Goal: Transaction & Acquisition: Purchase product/service

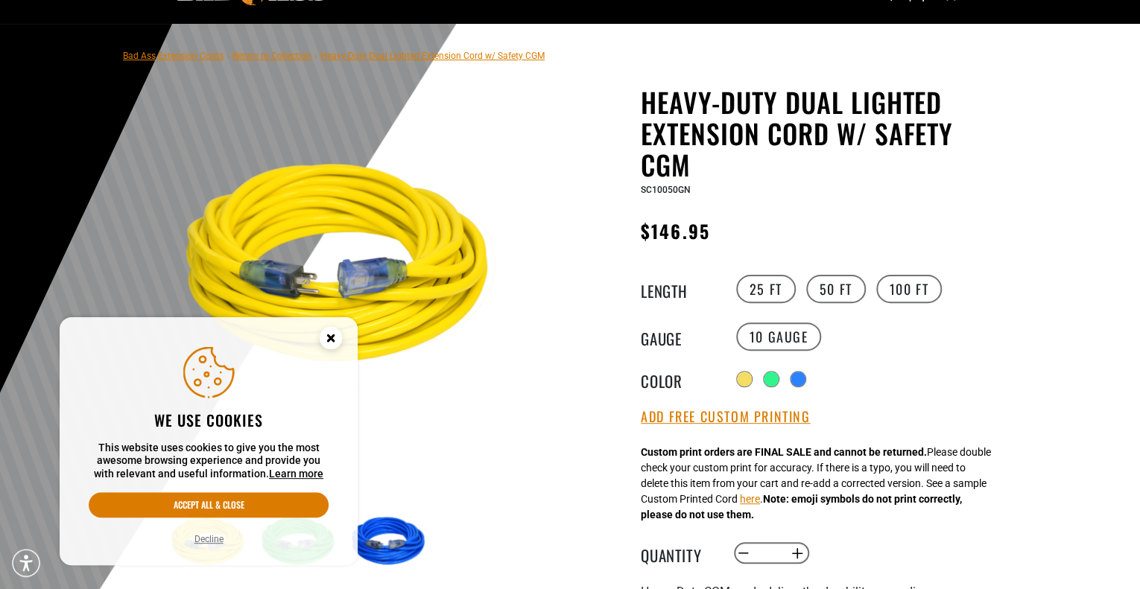
scroll to position [80, 0]
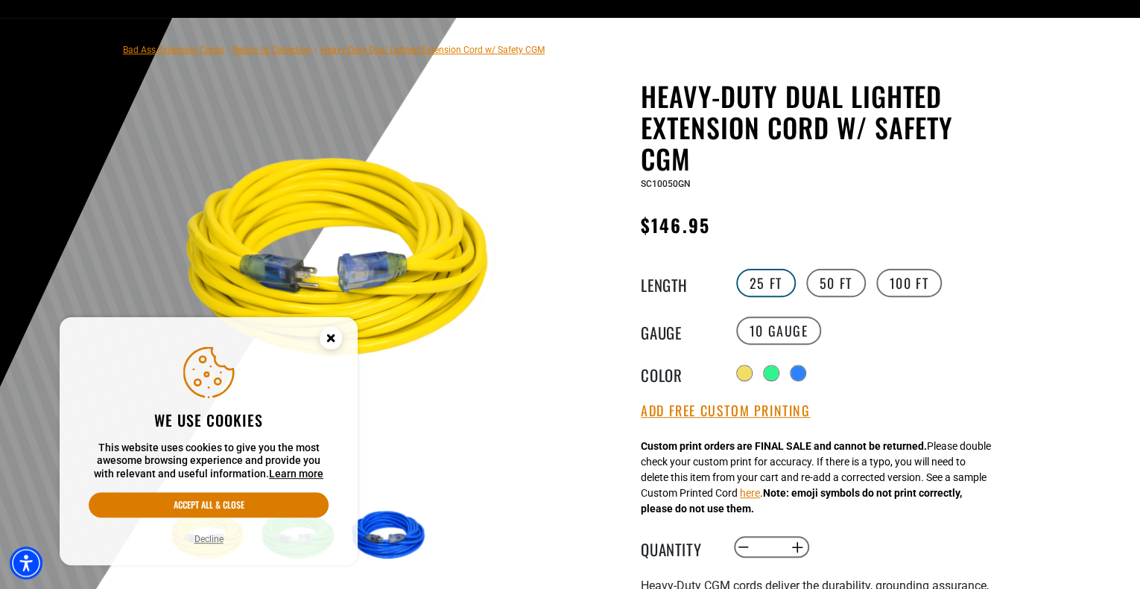
click at [762, 288] on label "25 FT" at bounding box center [766, 283] width 60 height 28
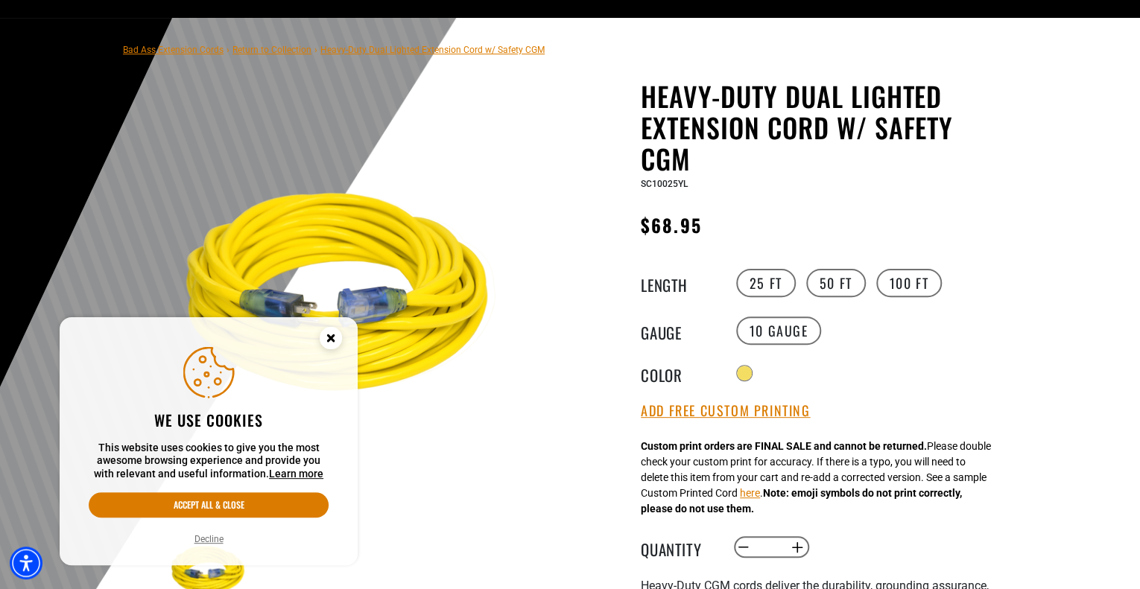
click at [328, 336] on icon "Close this option" at bounding box center [330, 337] width 5 height 5
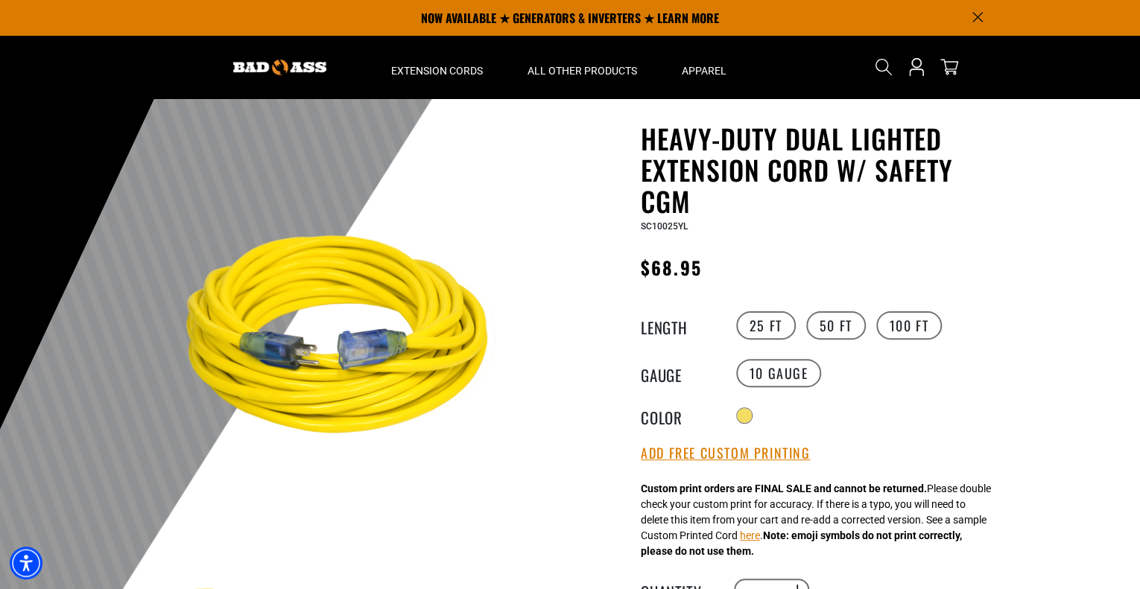
scroll to position [24, 0]
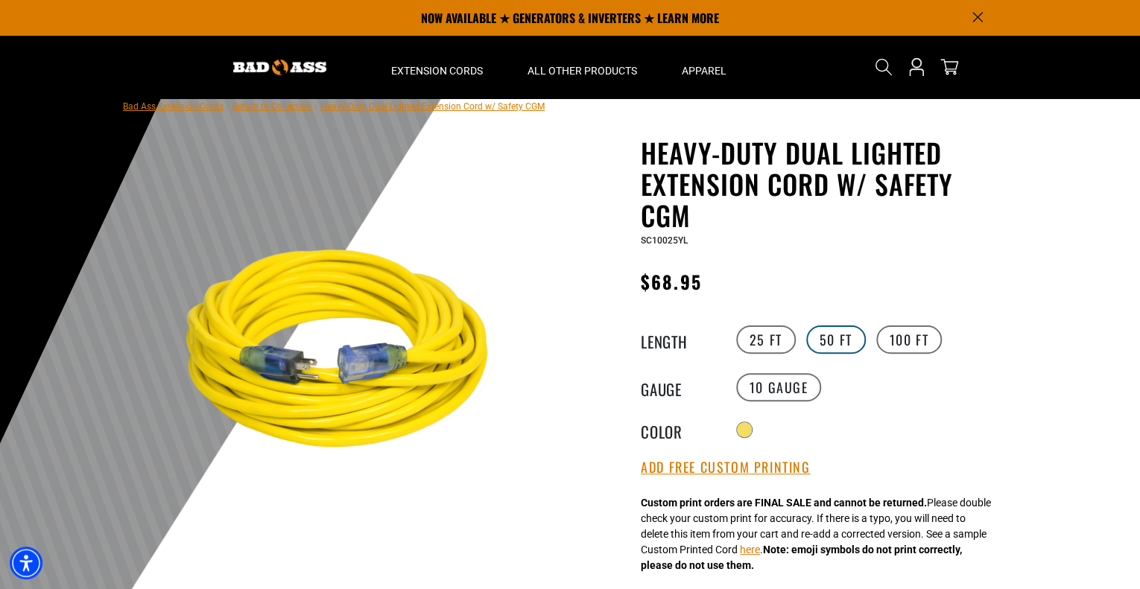
click at [850, 332] on label "50 FT" at bounding box center [836, 340] width 60 height 28
click at [896, 336] on label "100 FT" at bounding box center [909, 340] width 66 height 28
click at [771, 339] on label "25 FT" at bounding box center [766, 340] width 60 height 28
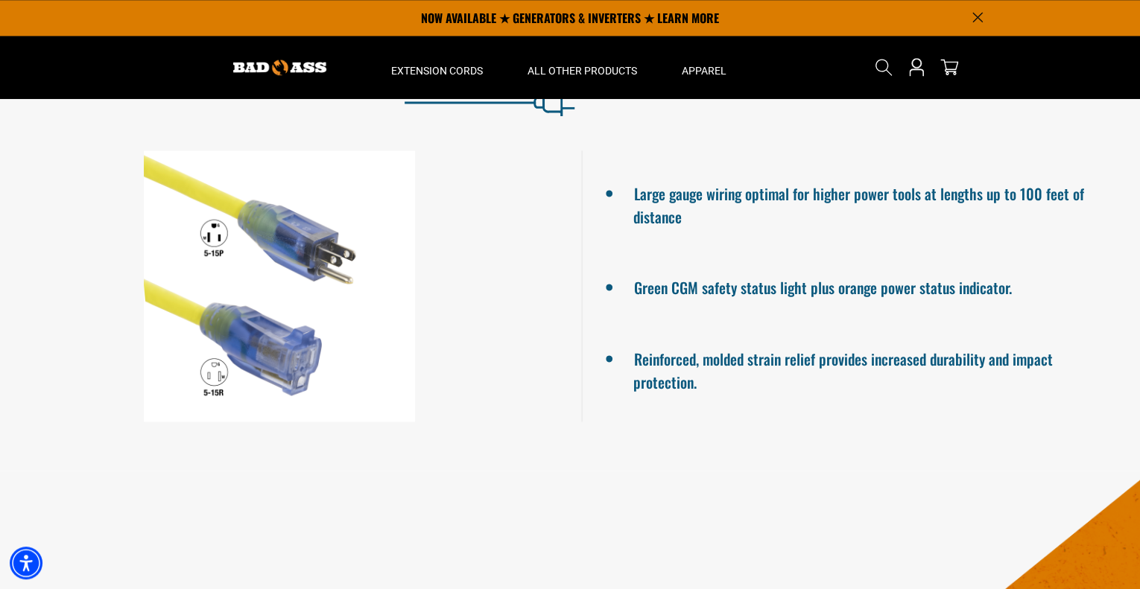
scroll to position [999, 0]
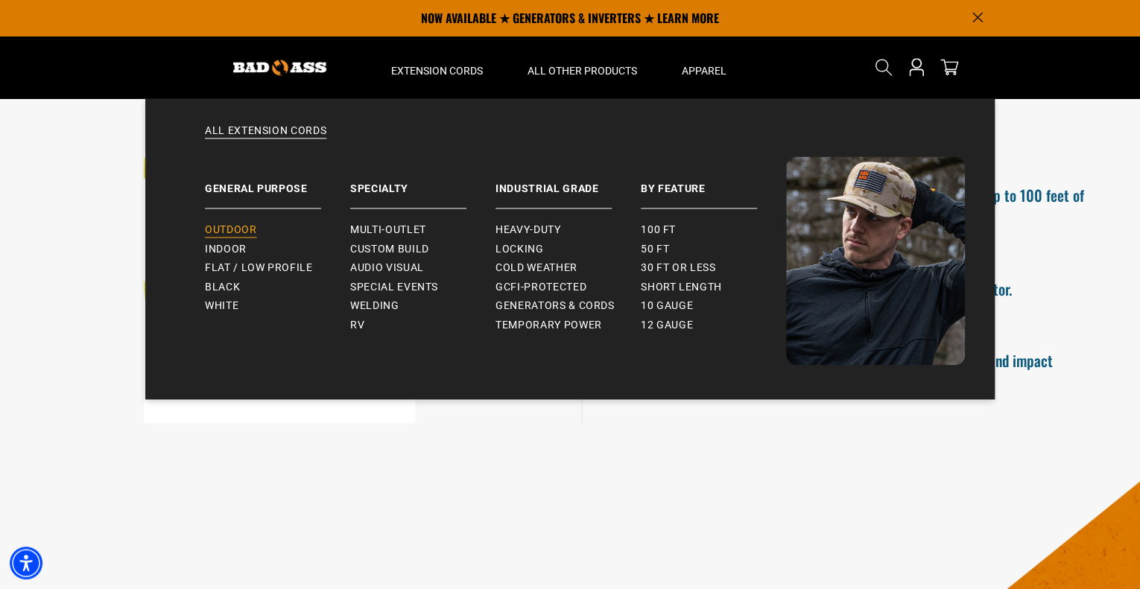
click at [241, 227] on span "Outdoor" at bounding box center [230, 230] width 51 height 13
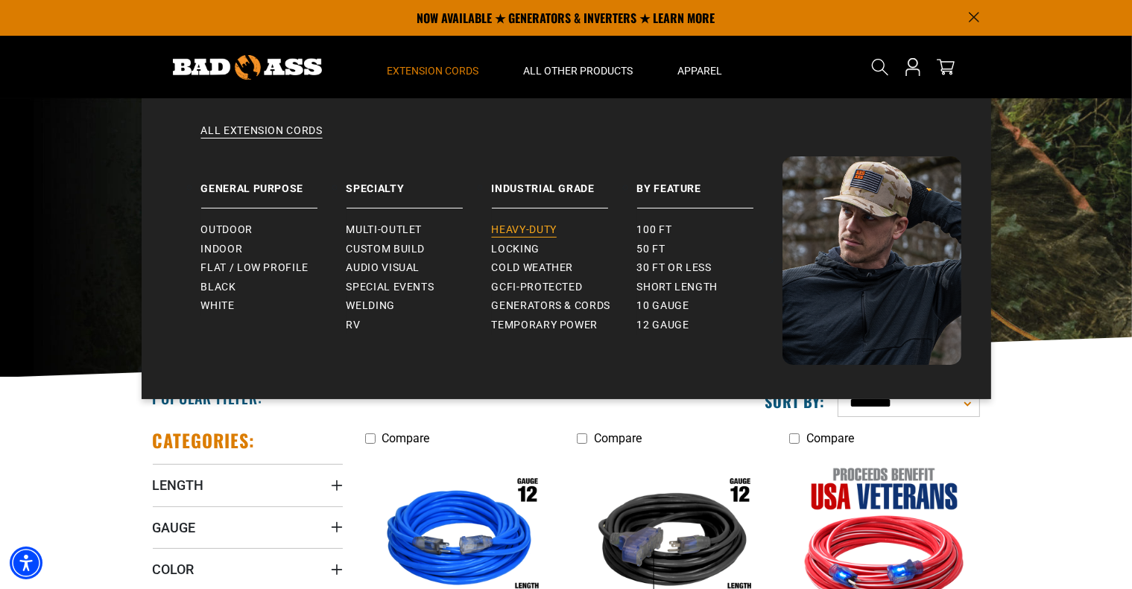
click at [506, 224] on span "Heavy-Duty" at bounding box center [524, 230] width 65 height 13
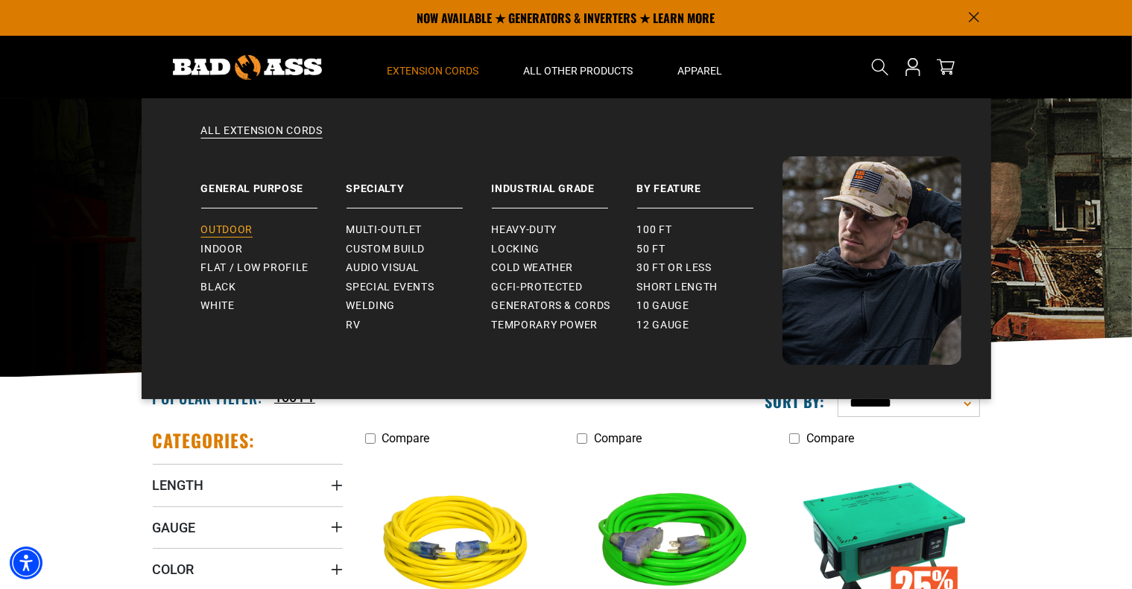
click at [270, 232] on link "Outdoor" at bounding box center [273, 230] width 145 height 19
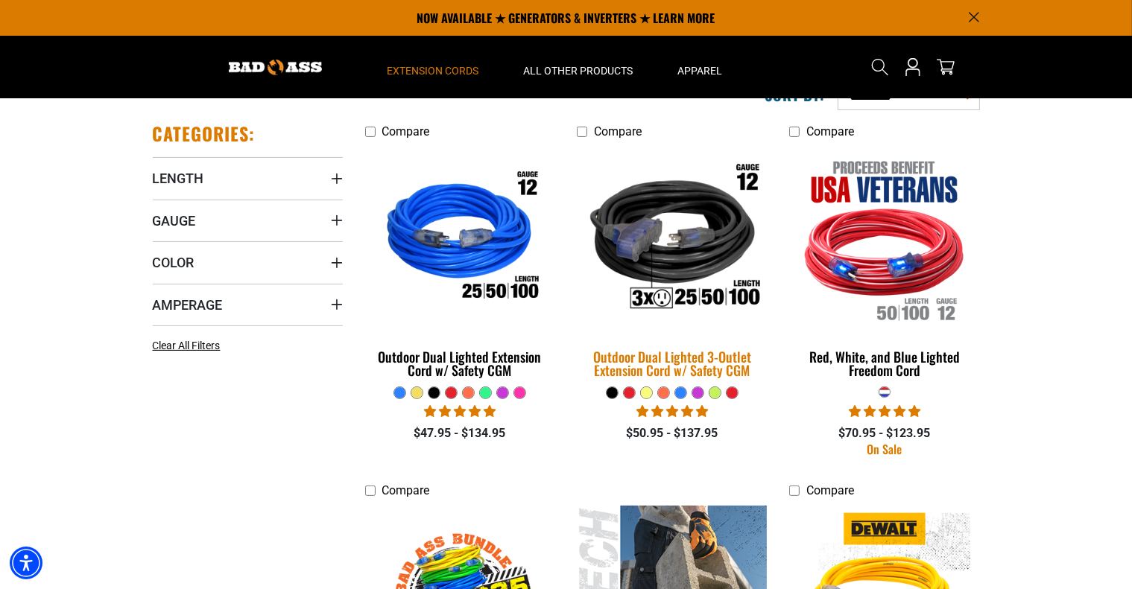
scroll to position [306, 0]
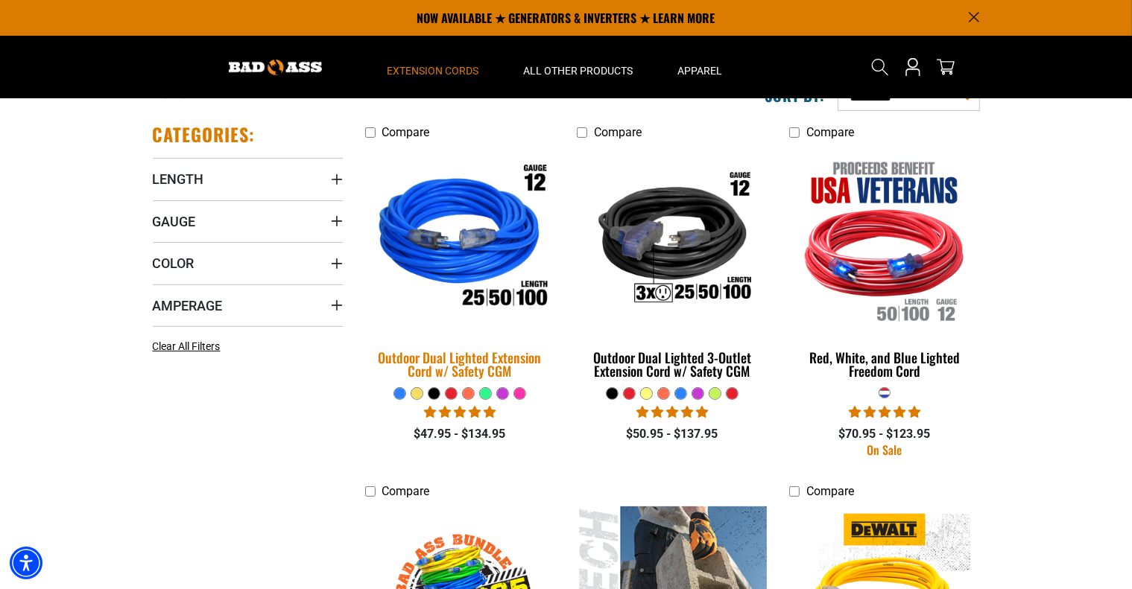
click at [528, 356] on div "Outdoor Dual Lighted Extension Cord w/ Safety CGM" at bounding box center [460, 364] width 190 height 27
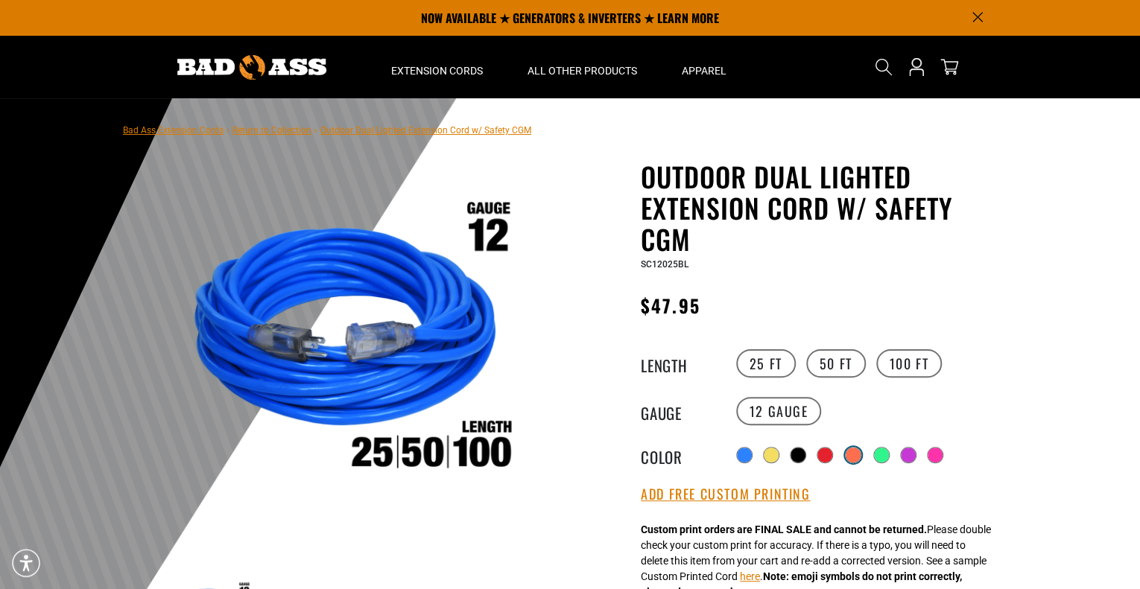
click at [853, 448] on div at bounding box center [853, 455] width 15 height 15
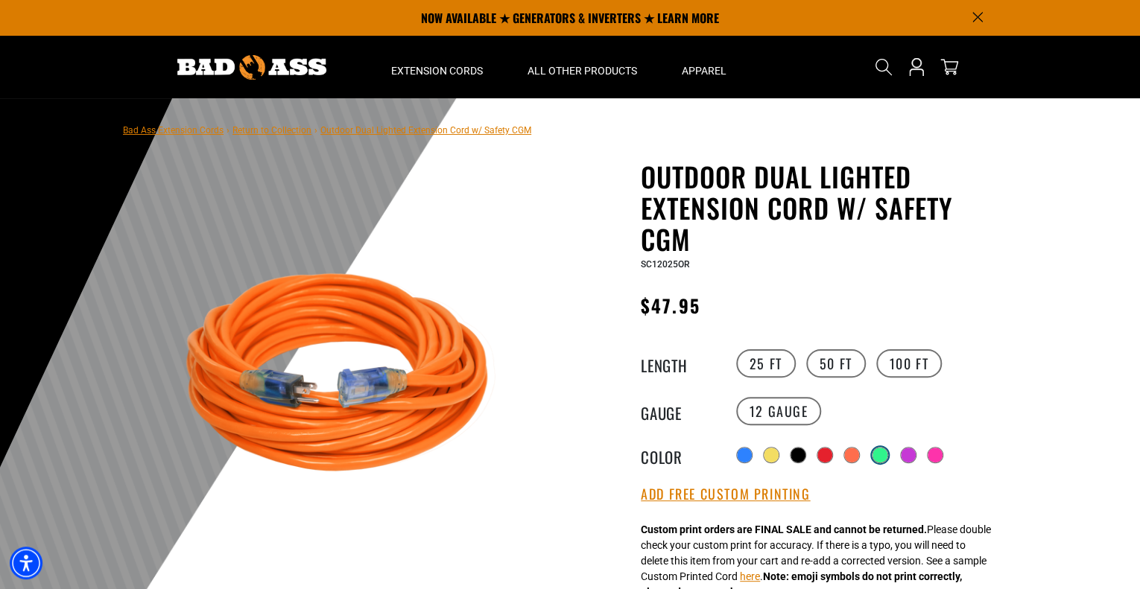
click at [882, 451] on div at bounding box center [880, 455] width 15 height 15
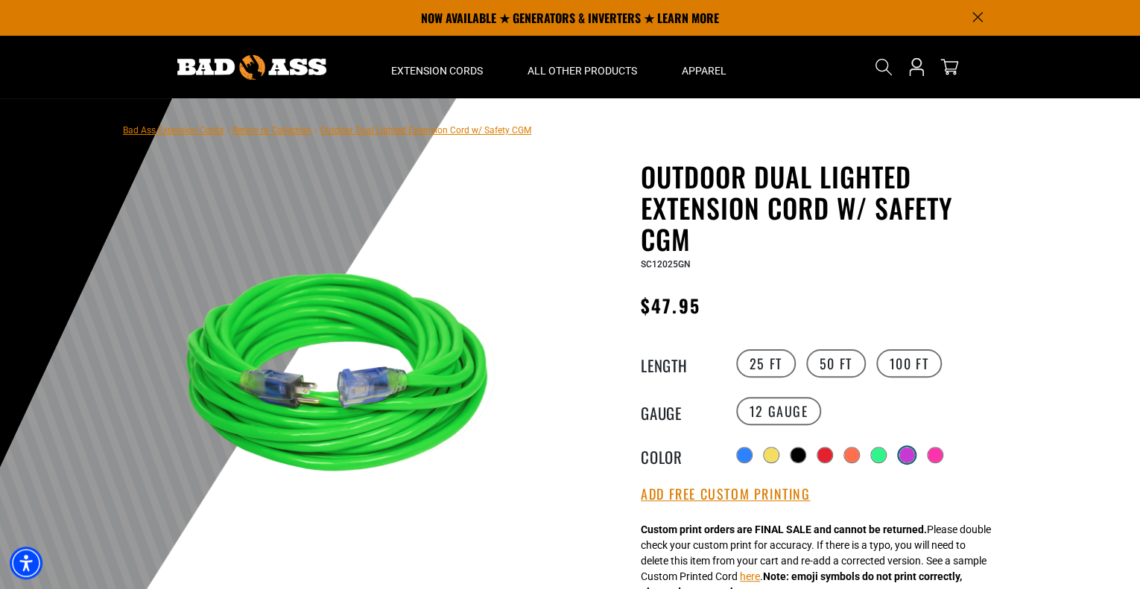
click at [909, 452] on div at bounding box center [906, 455] width 15 height 15
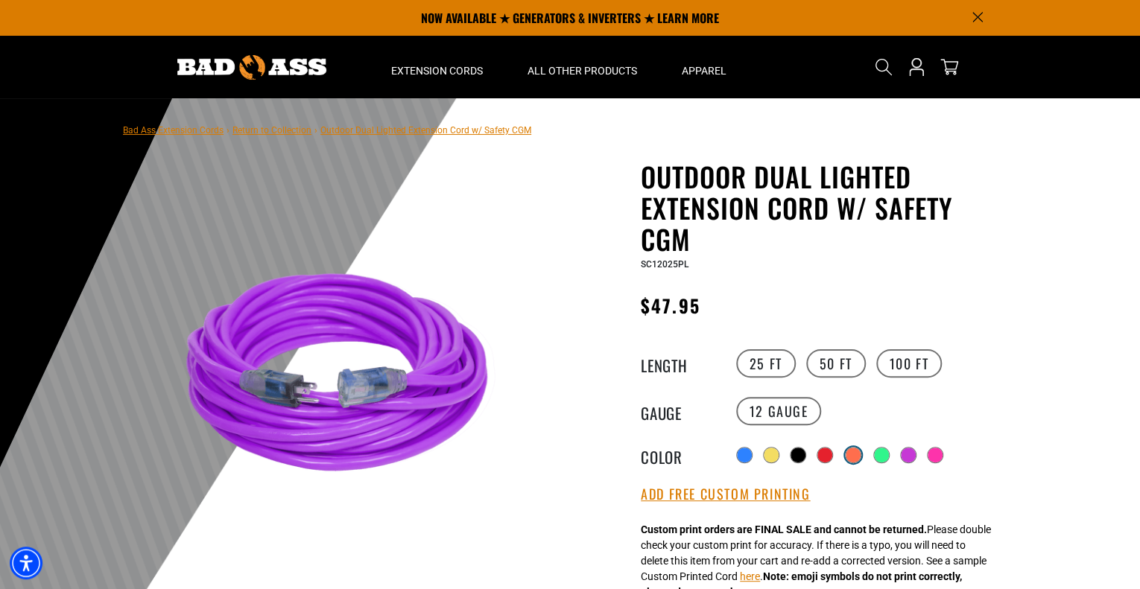
click at [853, 449] on div at bounding box center [853, 455] width 15 height 15
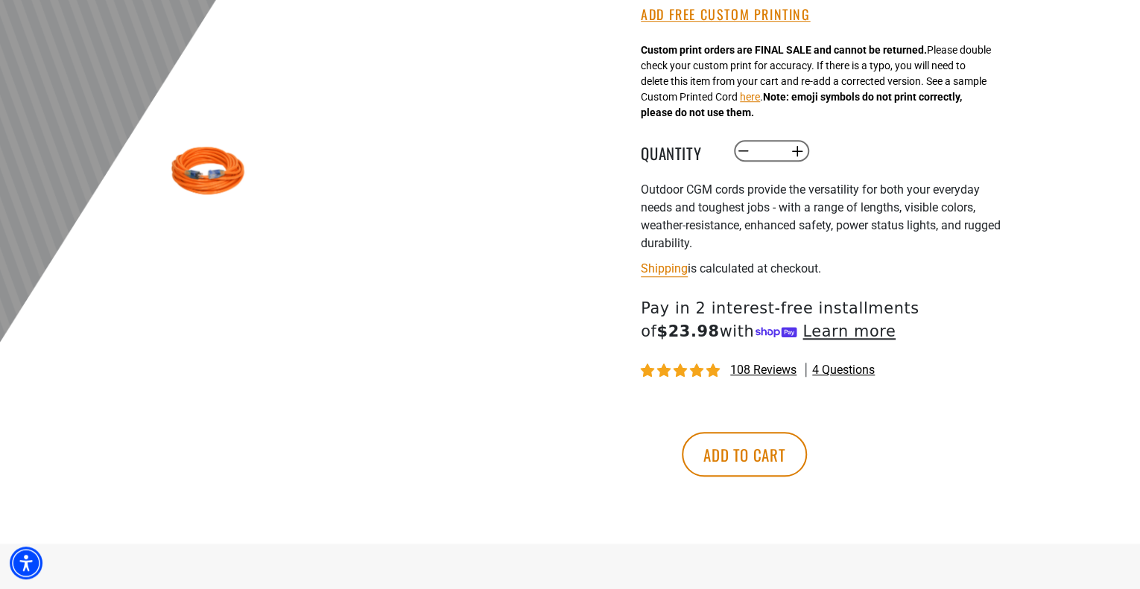
scroll to position [481, 0]
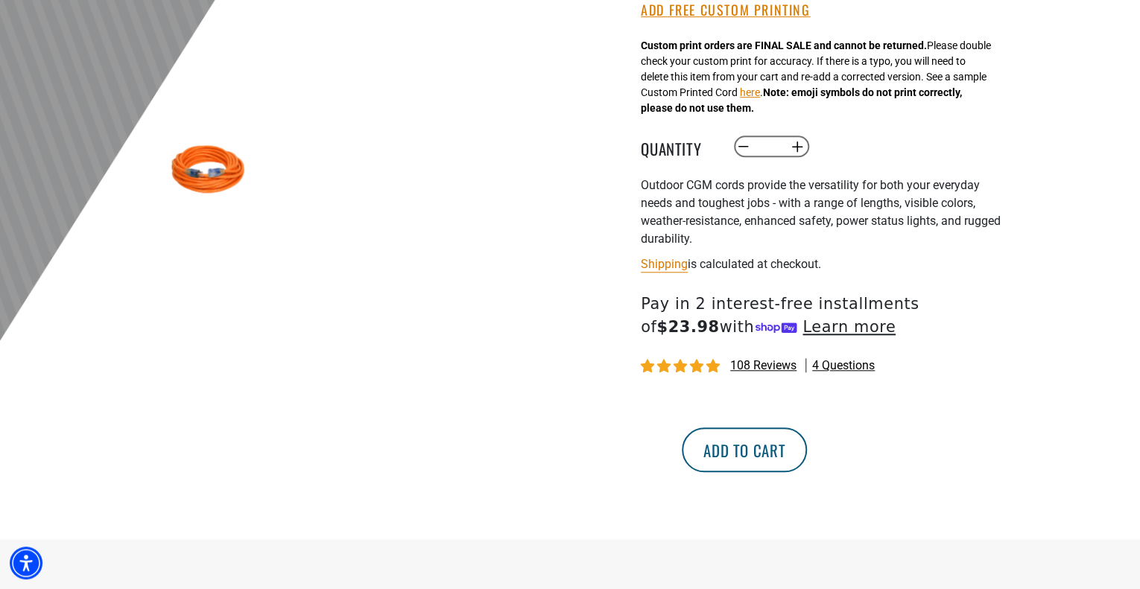
click at [807, 452] on button "Add to cart" at bounding box center [744, 450] width 125 height 45
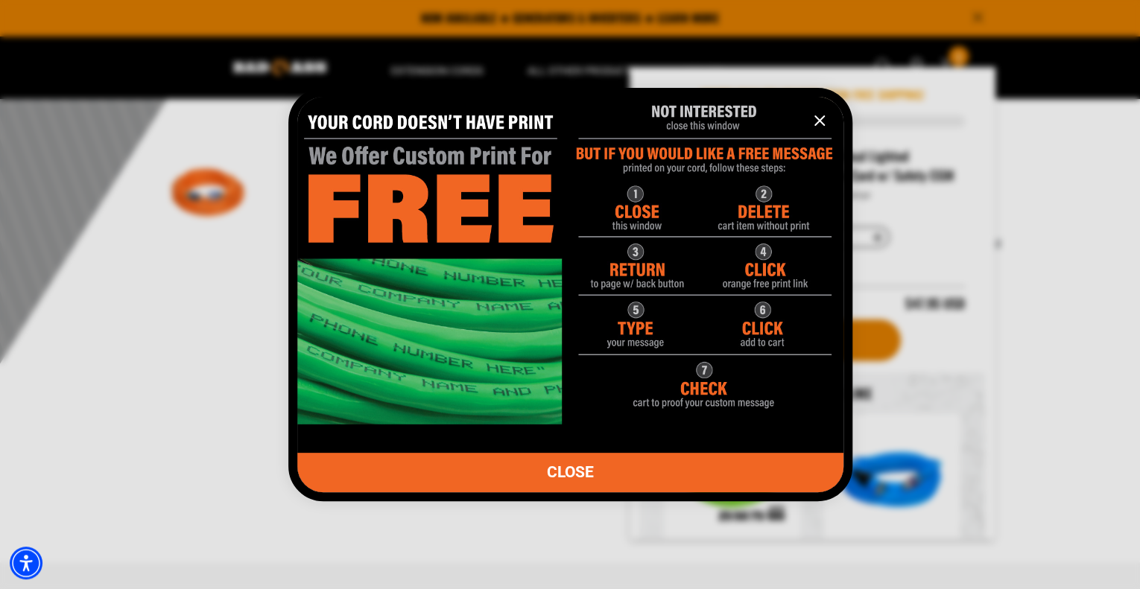
scroll to position [450, 0]
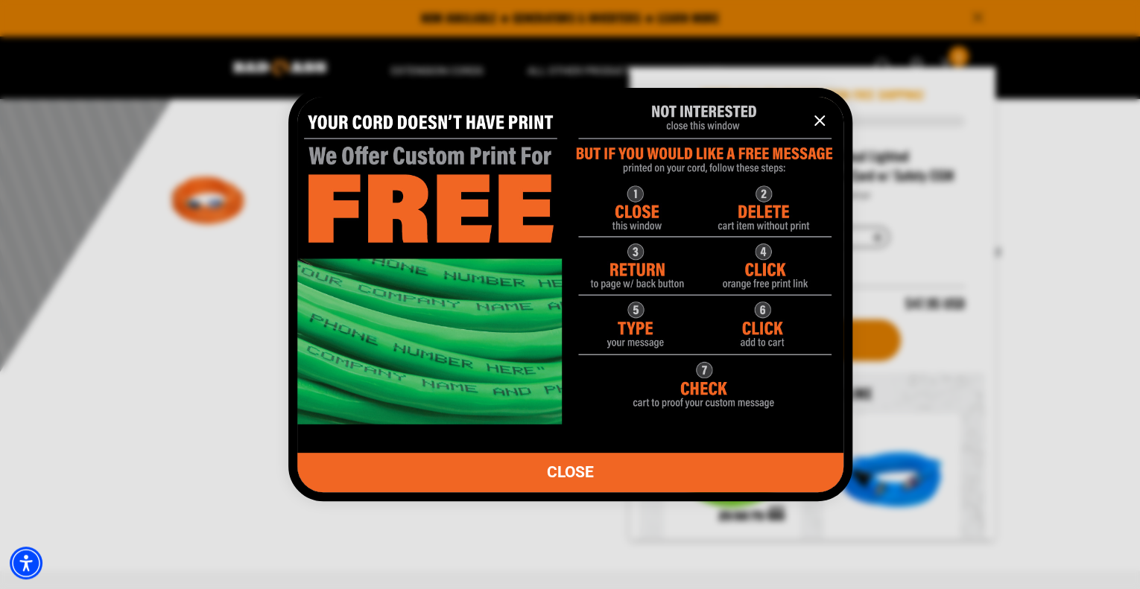
click at [1033, 332] on div at bounding box center [570, 294] width 1140 height 589
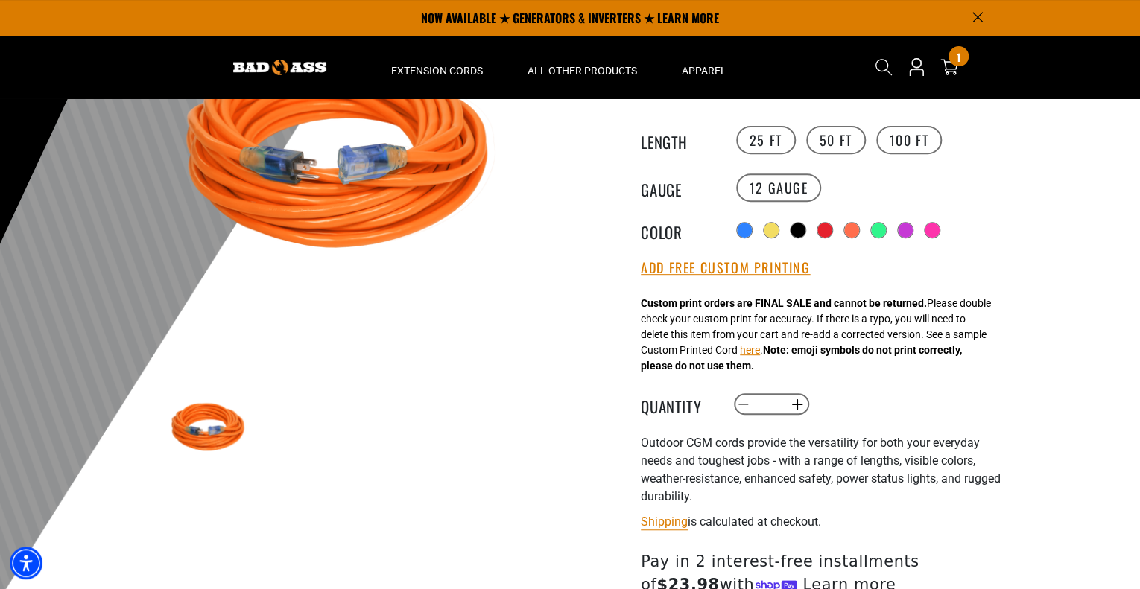
scroll to position [221, 0]
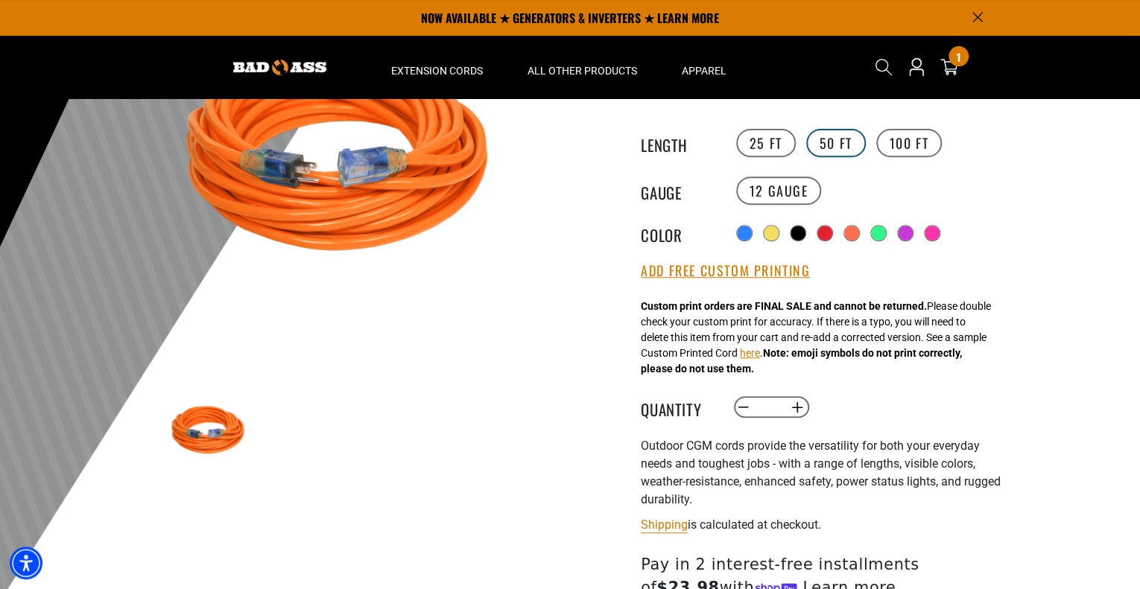
click at [815, 145] on label "50 FT" at bounding box center [836, 143] width 60 height 28
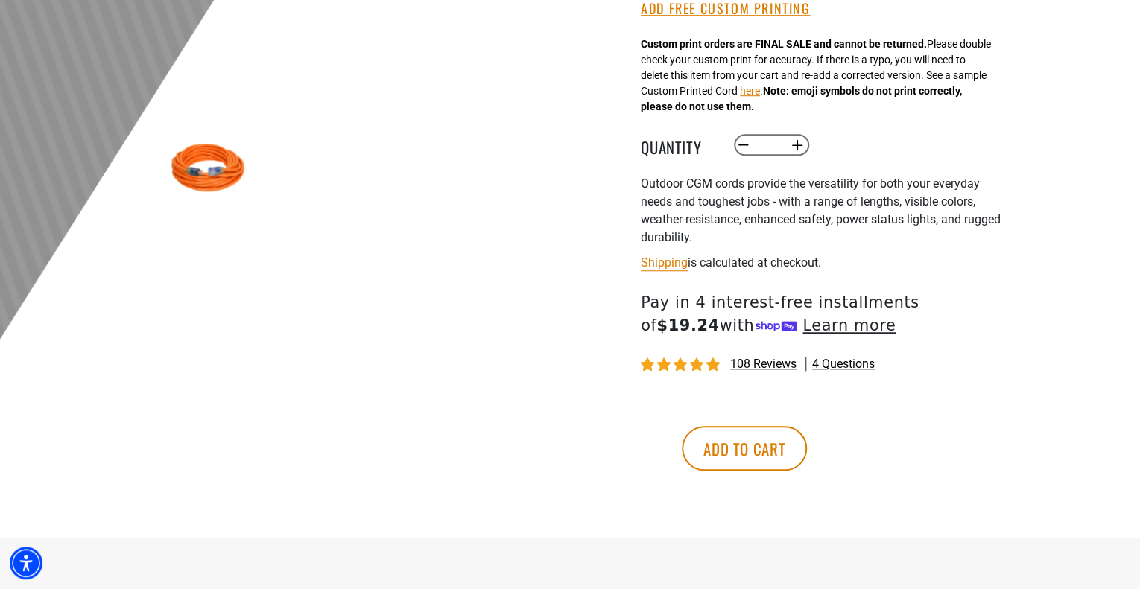
scroll to position [515, 0]
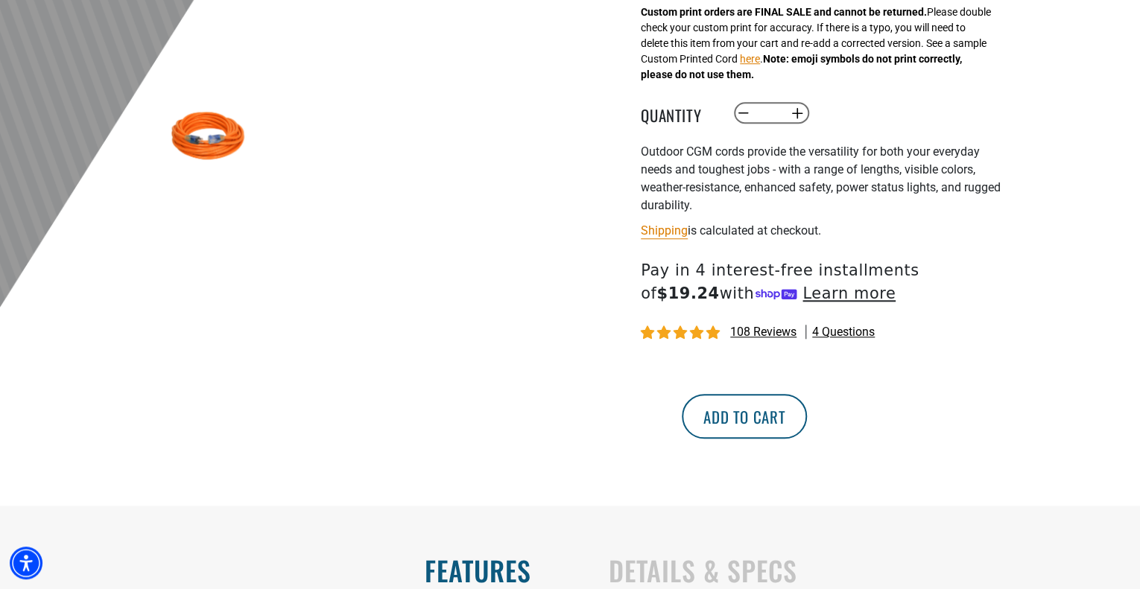
click at [807, 406] on button "Add to cart" at bounding box center [744, 416] width 125 height 45
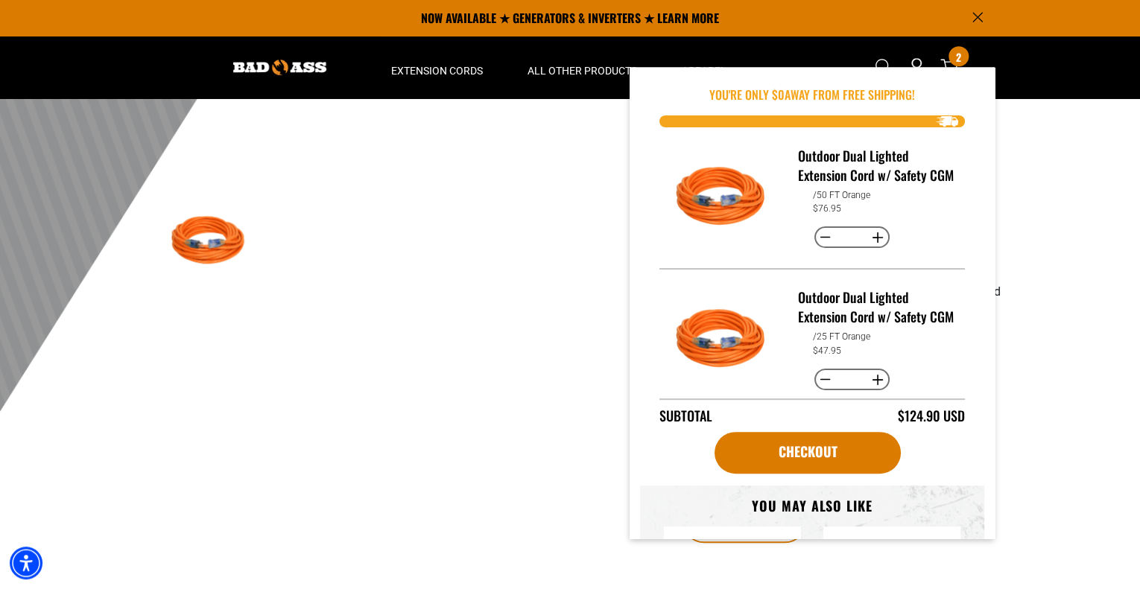
scroll to position [382, 0]
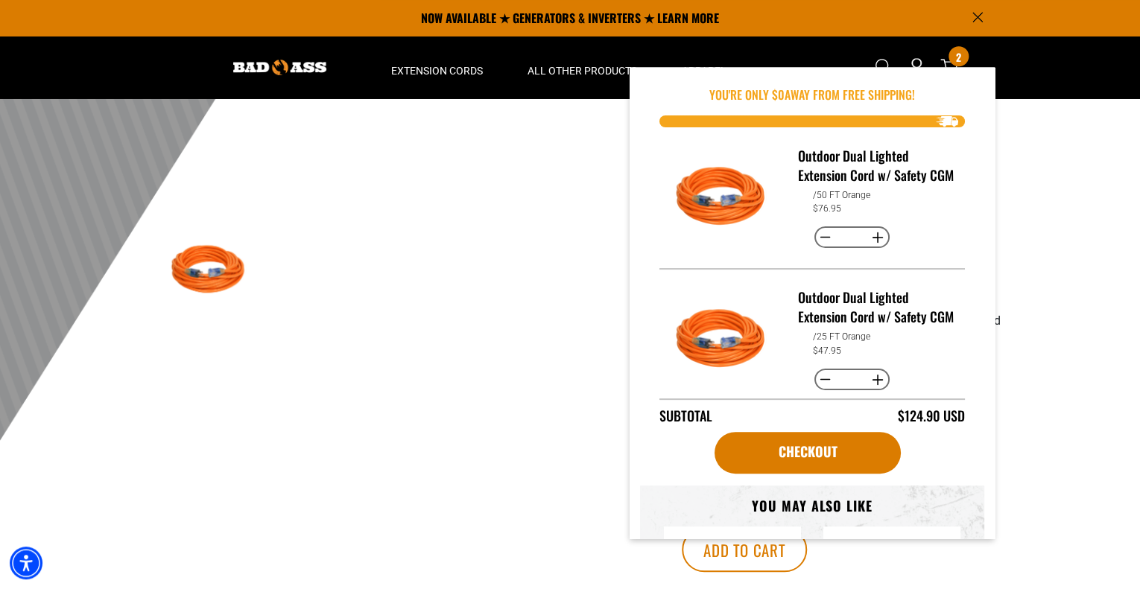
click at [1048, 307] on div at bounding box center [570, 82] width 1140 height 730
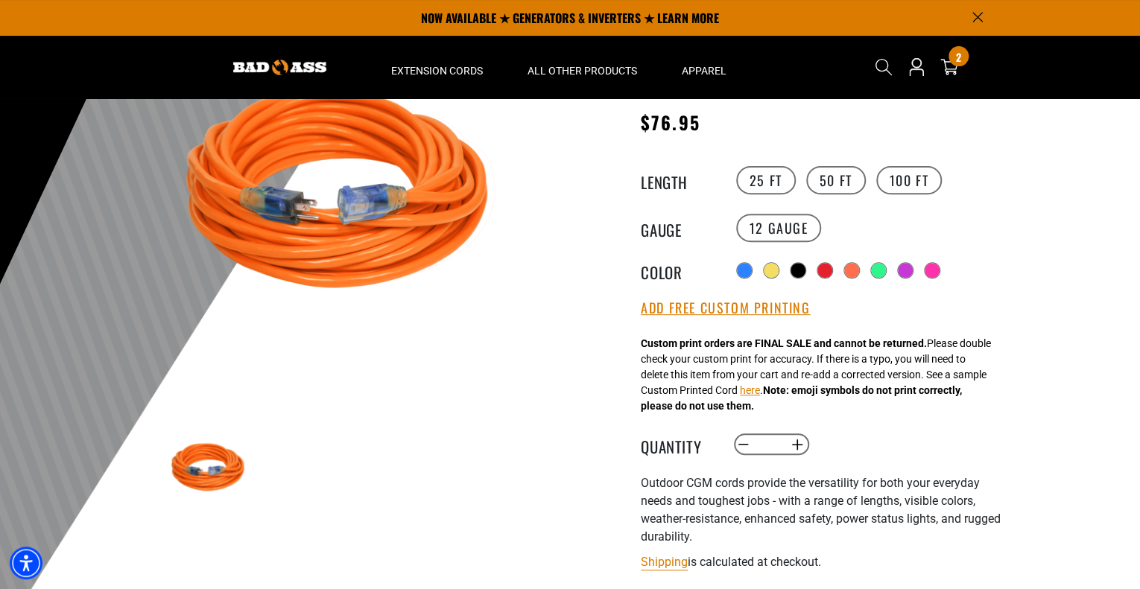
scroll to position [176, 0]
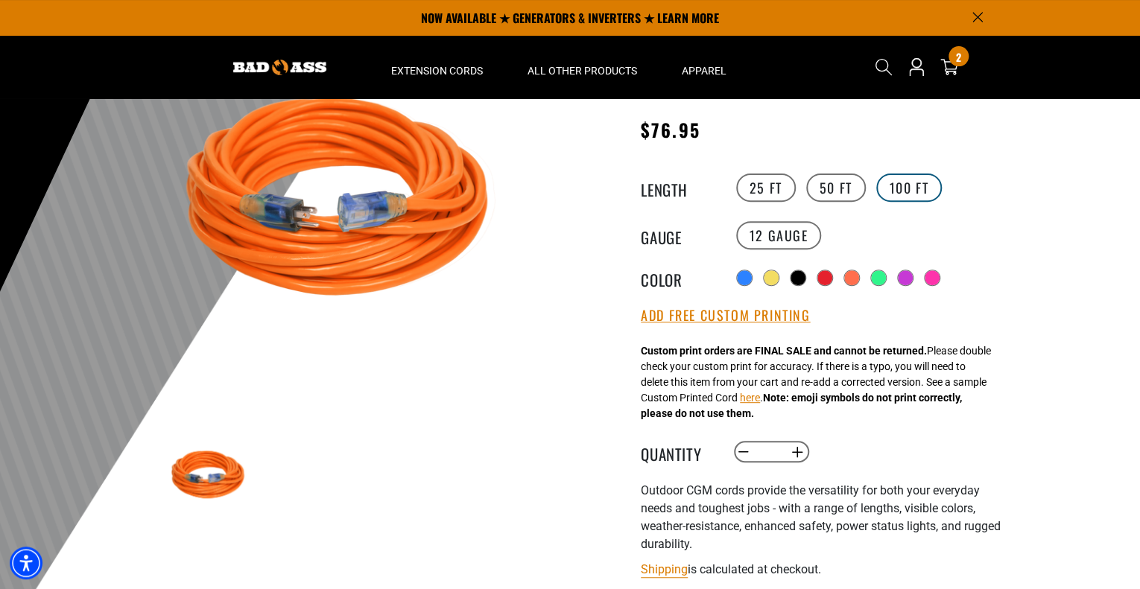
click at [922, 181] on label "100 FT" at bounding box center [909, 188] width 66 height 28
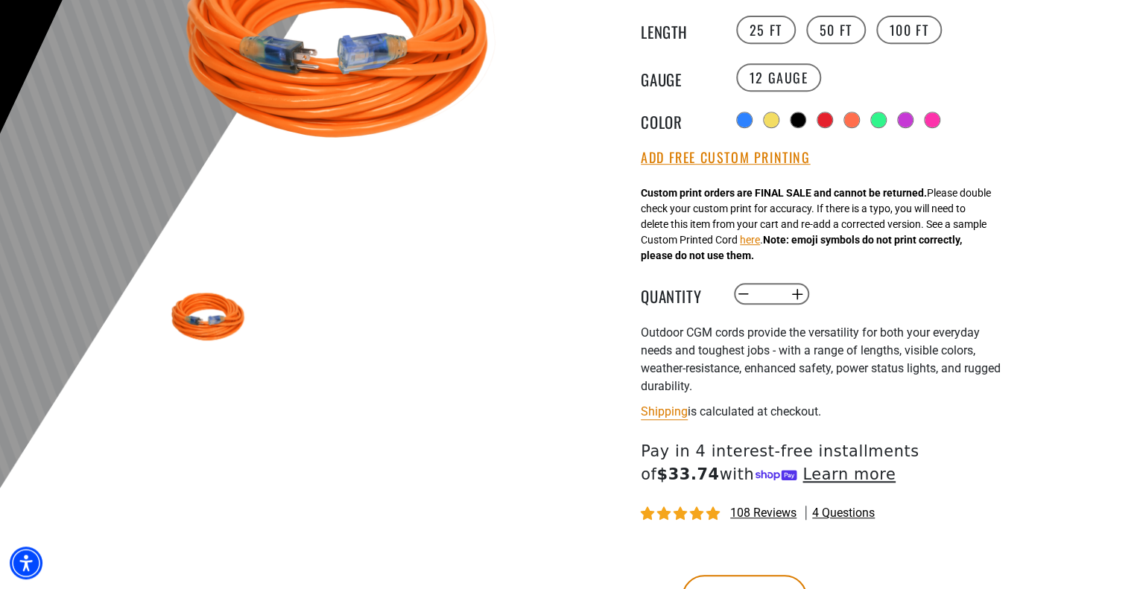
scroll to position [443, 0]
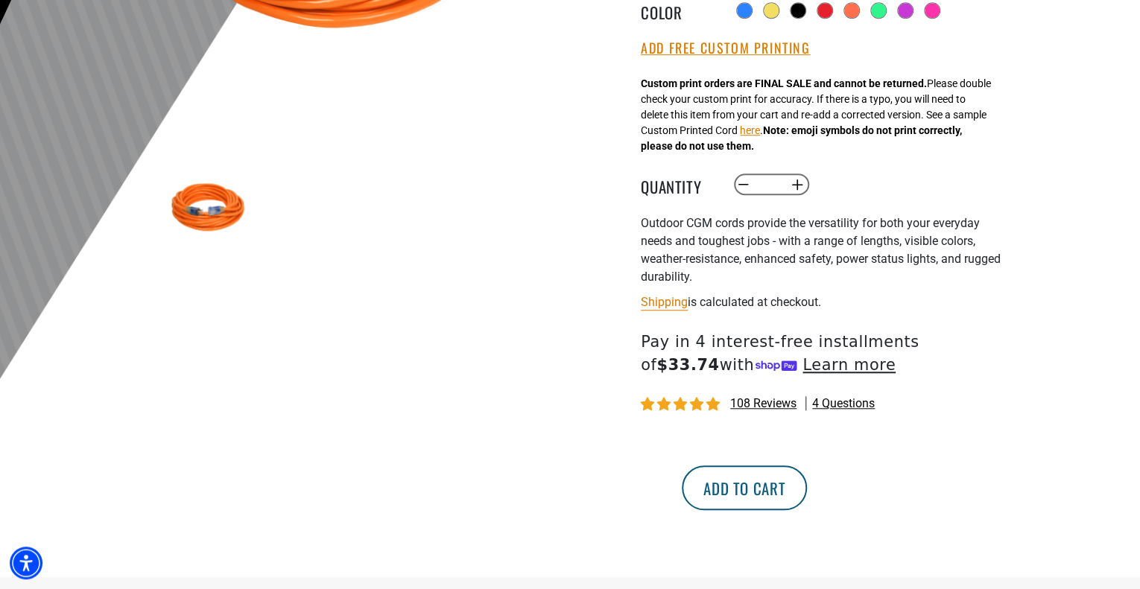
click at [807, 504] on button "Add to cart" at bounding box center [744, 488] width 125 height 45
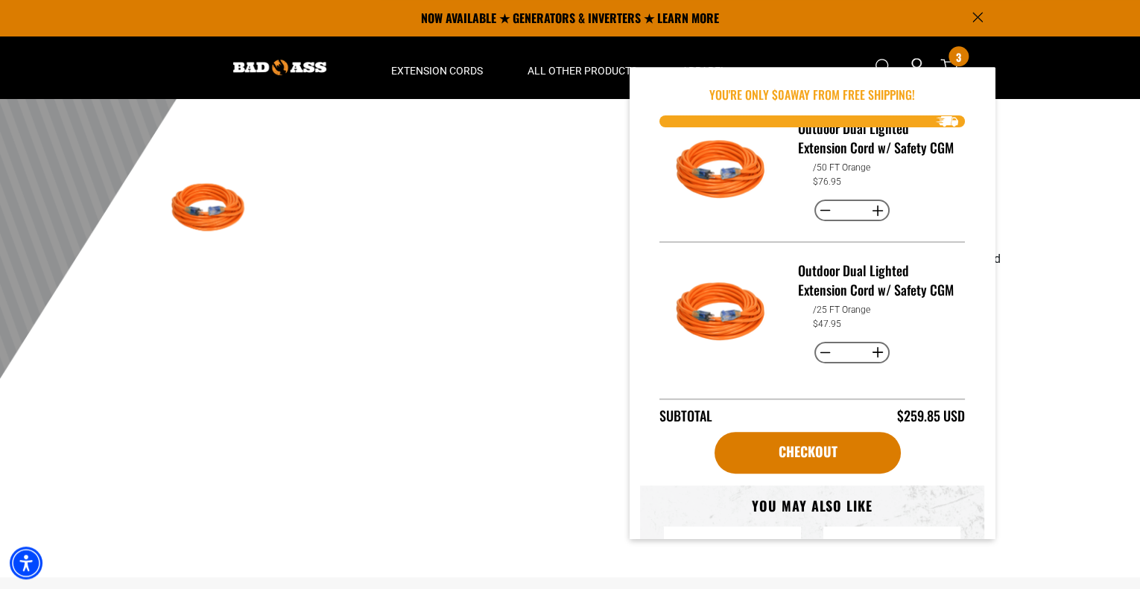
scroll to position [170, 0]
click at [882, 223] on button "Increase quantity for Outdoor Dual Lighted Extension Cord w/ Safety CGM" at bounding box center [878, 209] width 23 height 25
type input "*"
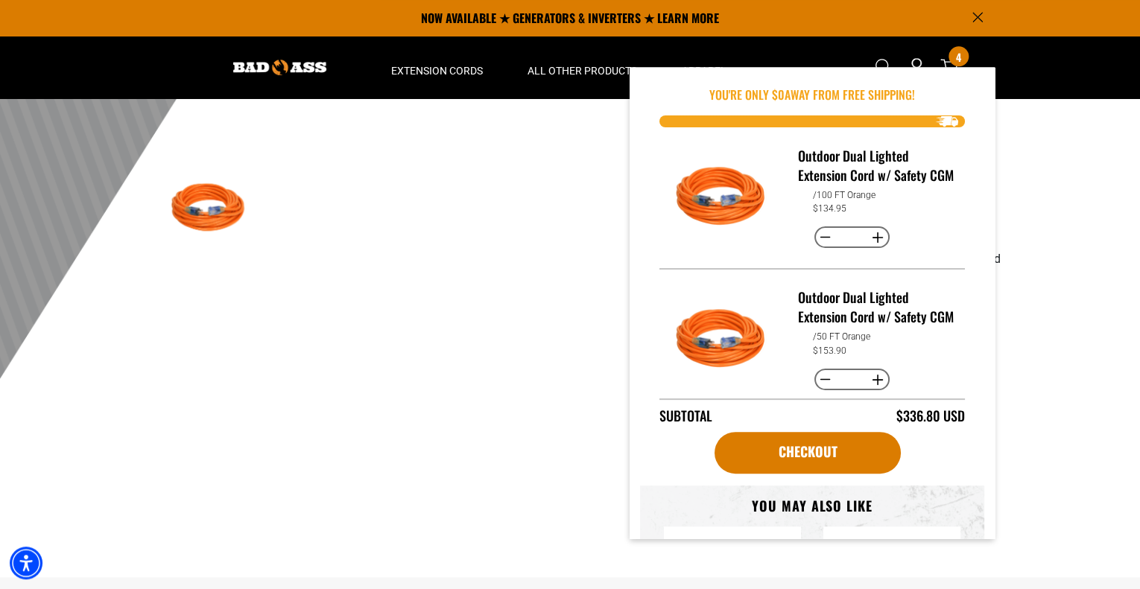
scroll to position [156, 0]
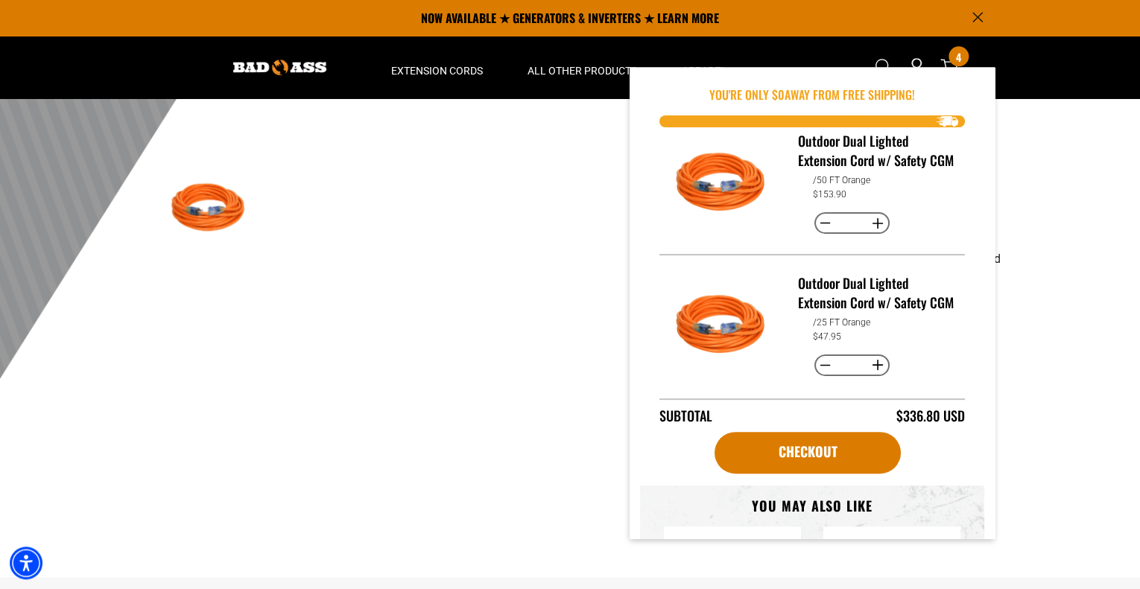
click at [1043, 355] on div at bounding box center [570, 20] width 1140 height 730
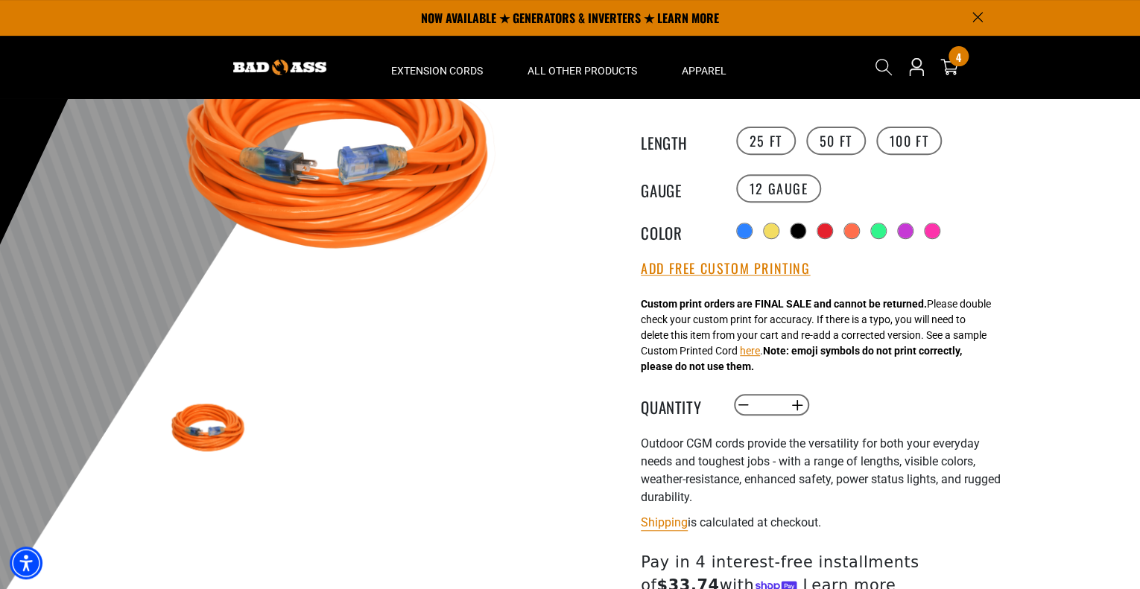
scroll to position [0, 0]
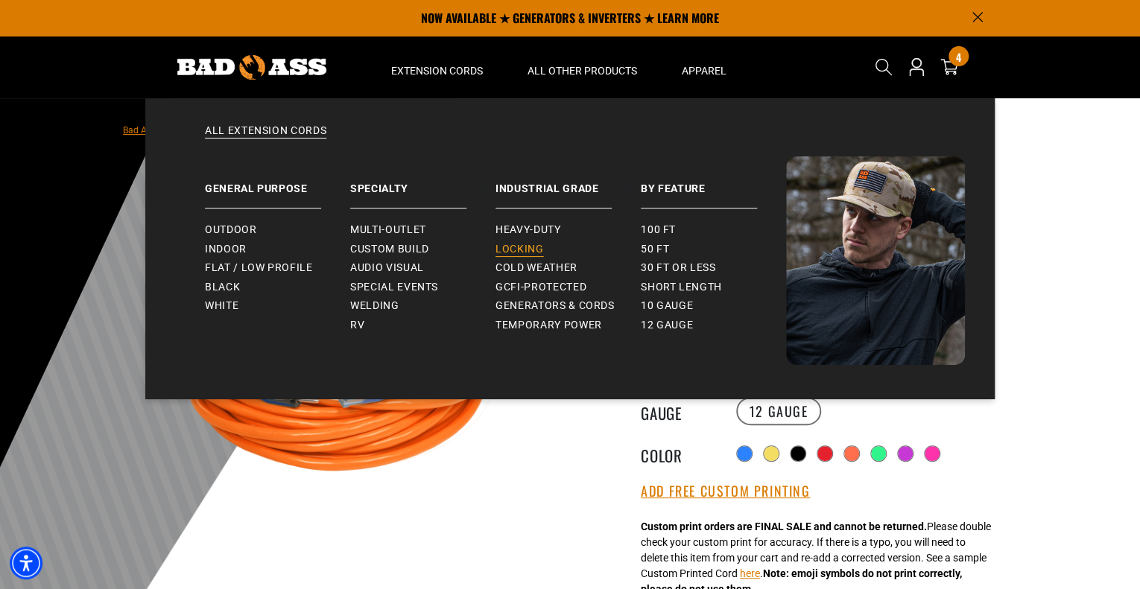
click at [544, 247] on link "Locking" at bounding box center [568, 249] width 145 height 19
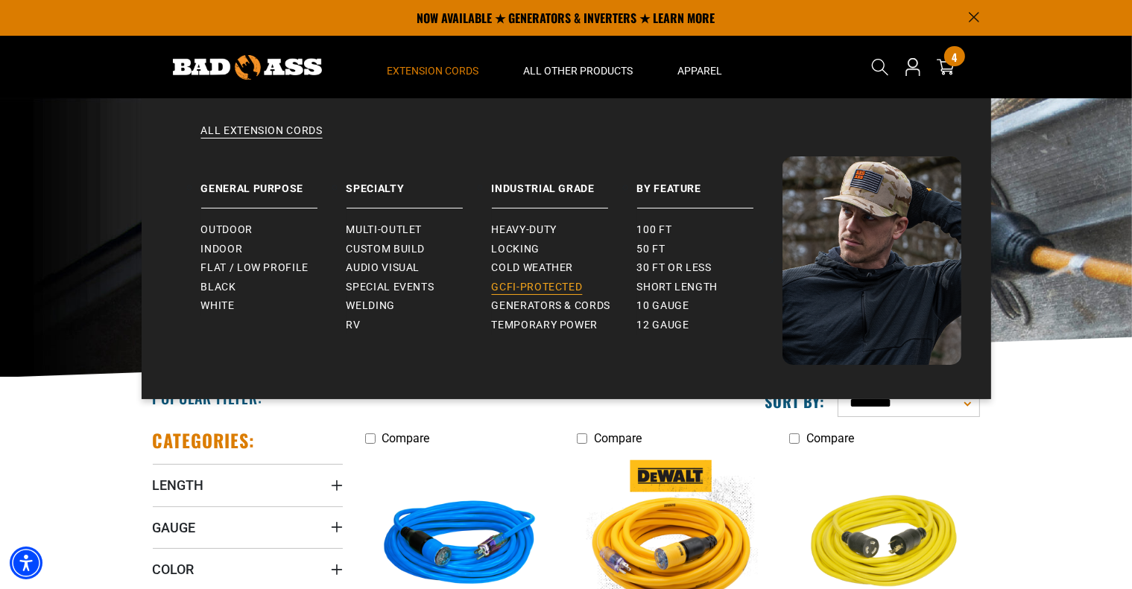
click at [525, 285] on span "GCFI-Protected" at bounding box center [537, 287] width 91 height 13
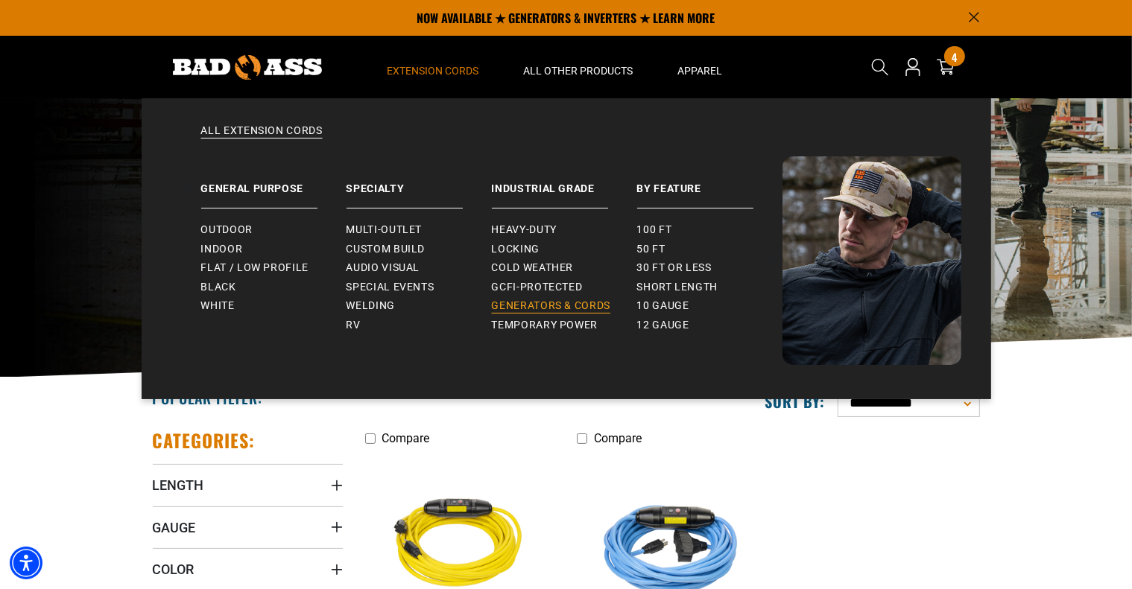
click at [548, 300] on span "Generators & Cords" at bounding box center [551, 306] width 119 height 13
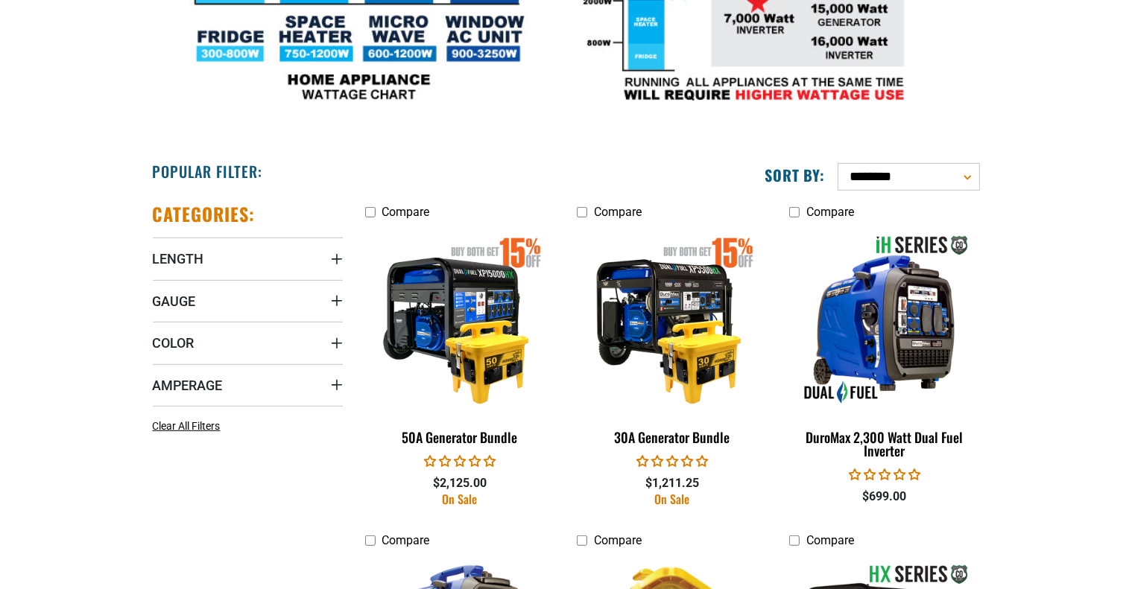
scroll to position [937, 0]
